Goal: Information Seeking & Learning: Learn about a topic

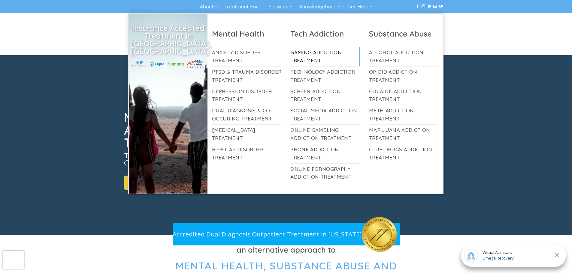
click at [316, 58] on link "Gaming Addiction Treatment" at bounding box center [325, 56] width 70 height 19
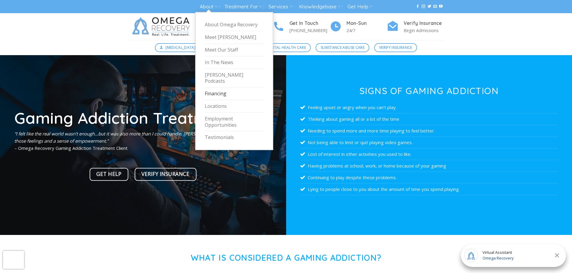
click at [206, 88] on link "Financing" at bounding box center [234, 94] width 59 height 13
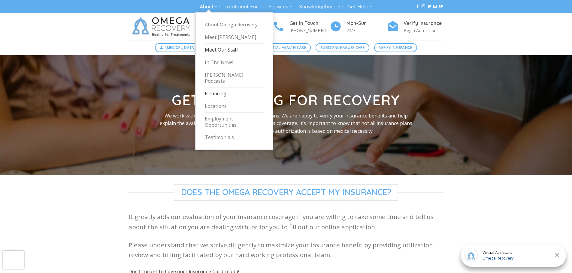
click at [215, 46] on link "Meet Our Staff" at bounding box center [234, 50] width 59 height 13
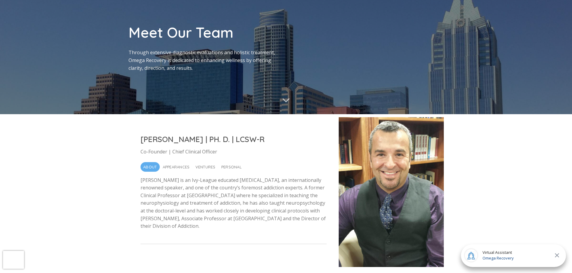
scroll to position [60, 0]
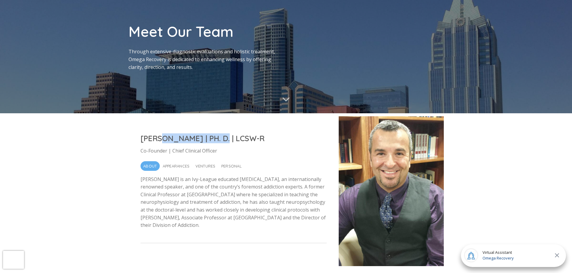
drag, startPoint x: 219, startPoint y: 139, endPoint x: 153, endPoint y: 142, distance: 65.2
click at [153, 142] on h2 "Dr. Nicholas Kardaras | PH. D. | LCSW-R" at bounding box center [233, 139] width 186 height 10
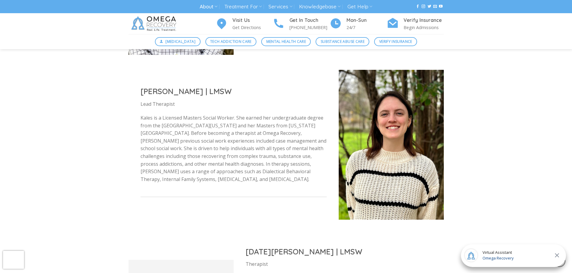
scroll to position [901, 0]
